Goal: Check status: Check status

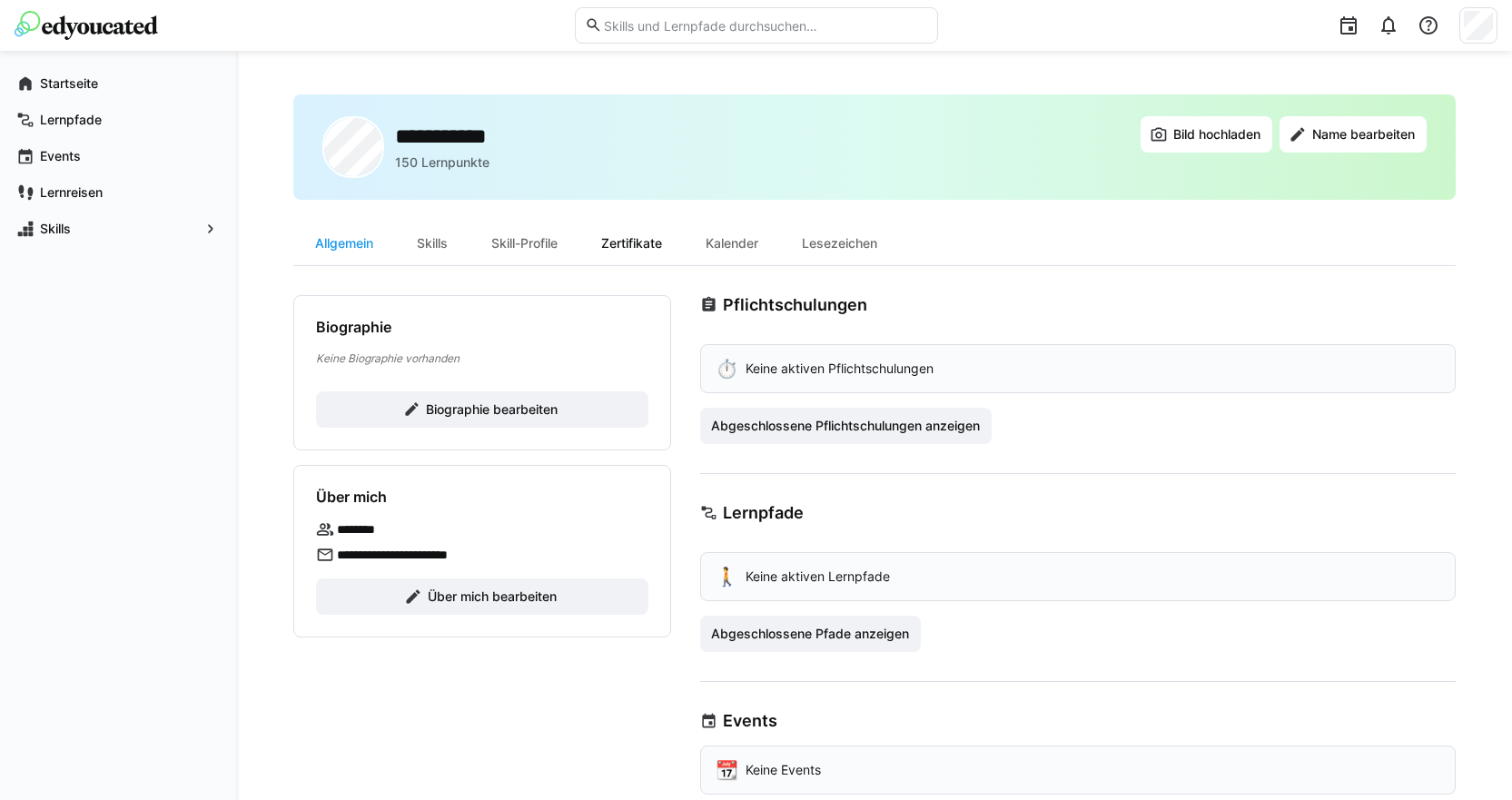
click at [642, 237] on div "Zertifikate" at bounding box center [632, 243] width 105 height 44
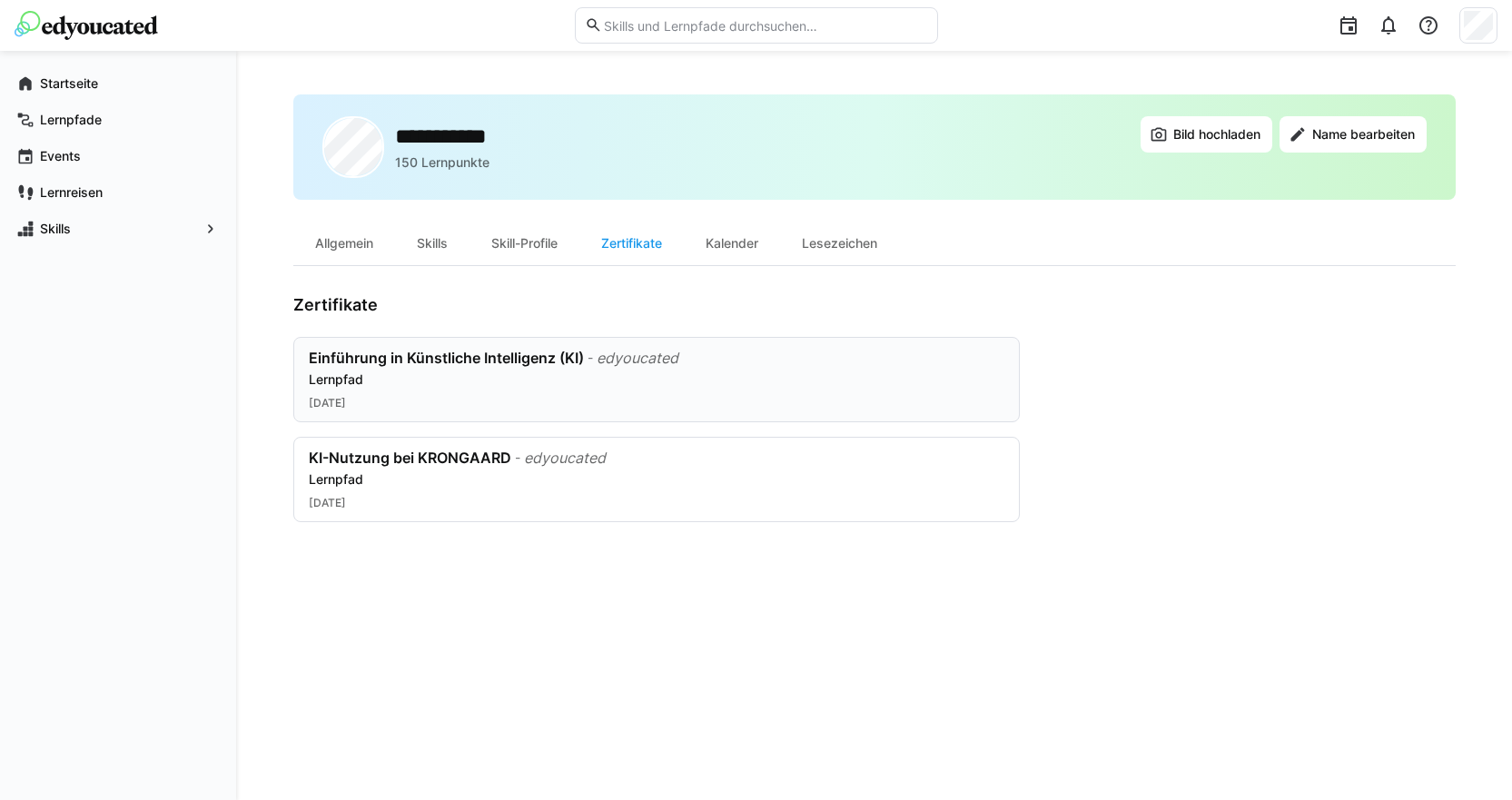
click at [437, 358] on div "Einführung in Künstliche Intelligenz (KI)" at bounding box center [446, 357] width 275 height 18
click at [446, 463] on div "KI-Nutzung bei KRONGAARD" at bounding box center [409, 458] width 203 height 18
